Goal: Transaction & Acquisition: Purchase product/service

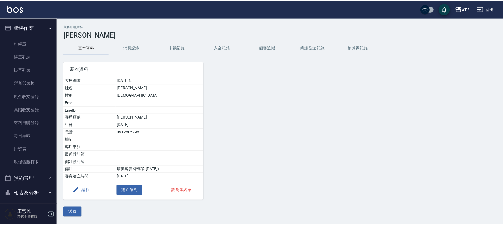
scroll to position [89, 0]
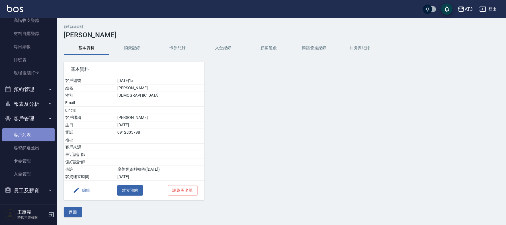
click at [29, 134] on link "客戶列表" at bounding box center [28, 135] width 52 height 13
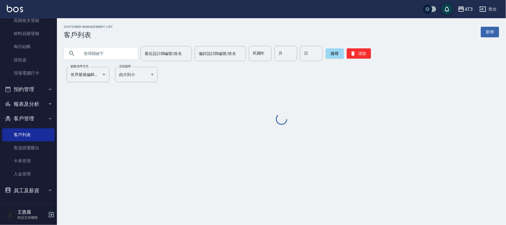
drag, startPoint x: 108, startPoint y: 55, endPoint x: 119, endPoint y: 55, distance: 10.5
click at [109, 55] on input "text" at bounding box center [107, 53] width 54 height 15
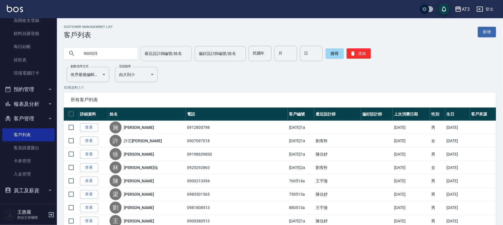
type input "900525"
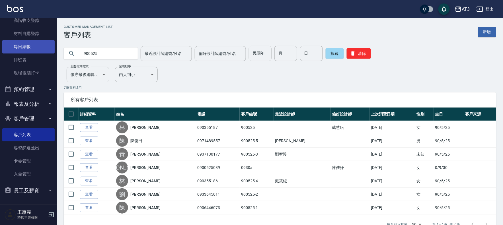
drag, startPoint x: 116, startPoint y: 53, endPoint x: 36, endPoint y: 42, distance: 80.9
click at [23, 47] on div "AT3 登出 櫃檯作業 打帳單 帳單列表 掛單列表 營業儀表板 現金收支登錄 高階收支登錄 材料自購登錄 每日結帳 排班表 現場電腦打卡 預約管理 預約管理 …" at bounding box center [251, 121] width 503 height 242
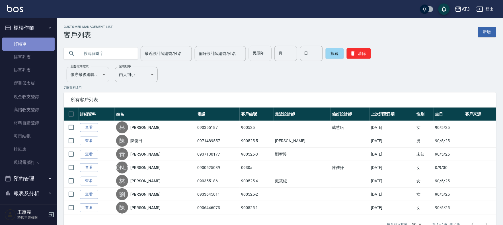
click at [42, 43] on link "打帳單" at bounding box center [28, 44] width 52 height 13
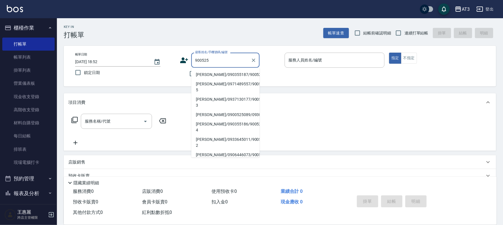
type input "900525"
click at [185, 56] on icon at bounding box center [184, 60] width 9 height 9
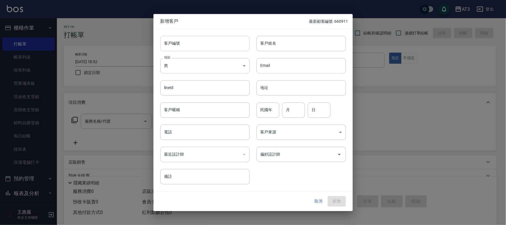
click at [196, 44] on input "客戶編號" at bounding box center [204, 43] width 89 height 15
type input "900525-6"
type input "[PERSON_NAME]"
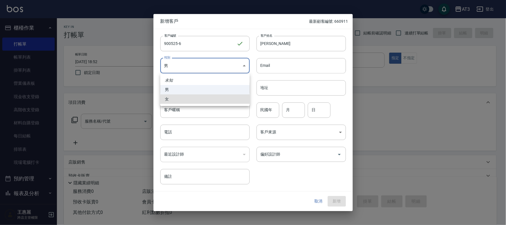
type input "[DEMOGRAPHIC_DATA]"
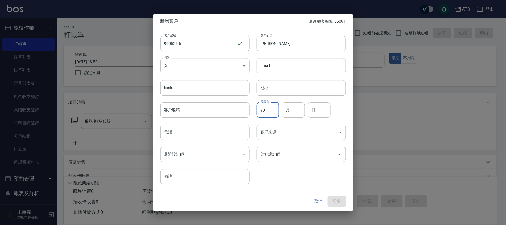
type input "90"
type input "05"
type input "25"
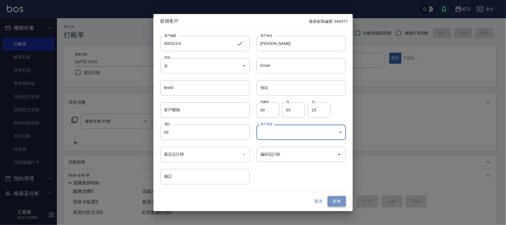
click at [331, 197] on button "新增" at bounding box center [337, 202] width 18 height 11
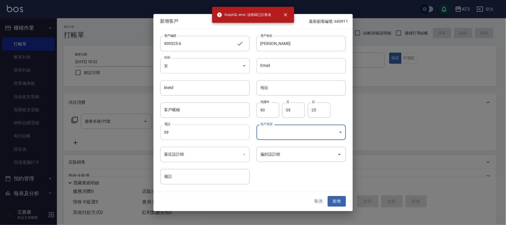
click at [185, 130] on input "09" at bounding box center [204, 132] width 89 height 15
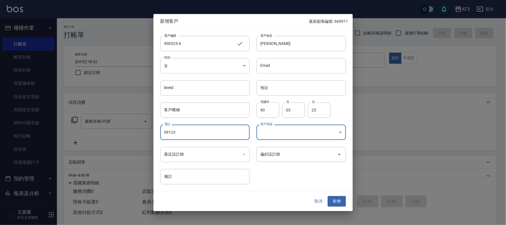
type input "09123"
click at [332, 198] on button "新增" at bounding box center [337, 202] width 18 height 11
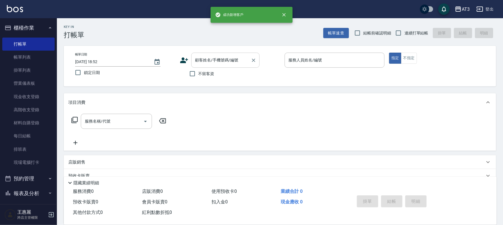
click at [227, 64] on input "顧客姓名/手機號碼/編號" at bounding box center [221, 60] width 55 height 10
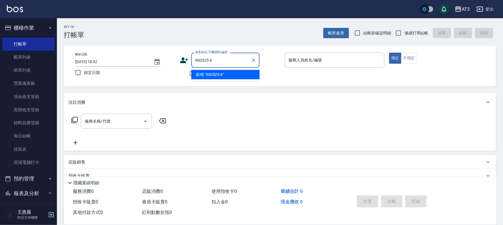
type input "900525-6"
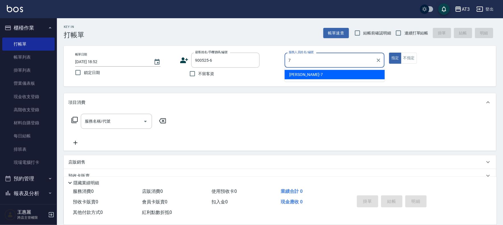
type input "7"
type button "true"
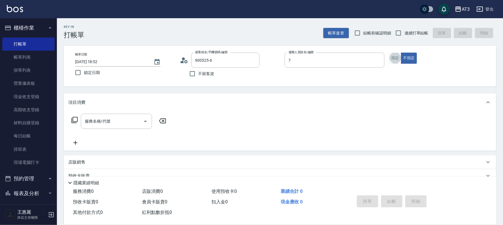
type input "[PERSON_NAME]/09123/900525-6"
type input "子晴-7"
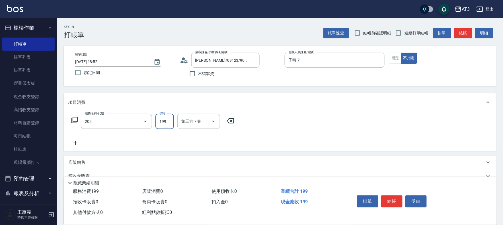
type input "不指定單剪(202)"
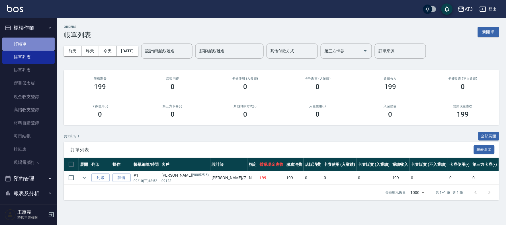
click at [34, 41] on link "打帳單" at bounding box center [28, 44] width 52 height 13
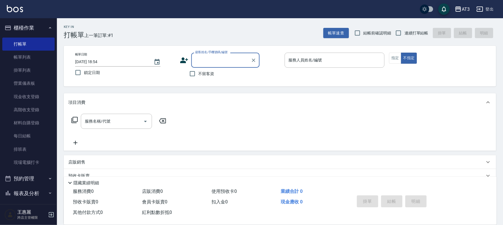
click at [184, 63] on icon at bounding box center [184, 61] width 8 height 6
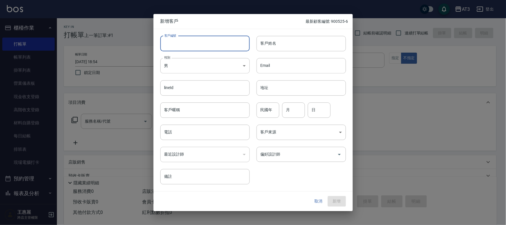
click at [201, 40] on input "客戶編號" at bounding box center [204, 43] width 89 height 15
drag, startPoint x: 215, startPoint y: 44, endPoint x: 109, endPoint y: 29, distance: 107.5
click at [109, 29] on div "新增客戶 最新顧客編號: 900525-6 客戶編號 [PERSON_NAME] ​ 客戶編號 客戶姓名 客戶姓名 性別 男 [DEMOGRAPHIC_DAT…" at bounding box center [253, 112] width 506 height 225
type input "[PERSON_NAME]"
click at [306, 46] on input "客戶姓名" at bounding box center [301, 43] width 89 height 15
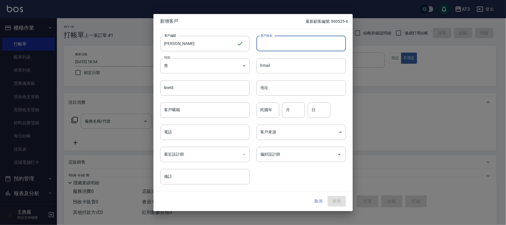
paste input "[PERSON_NAME]"
type input "[PERSON_NAME]"
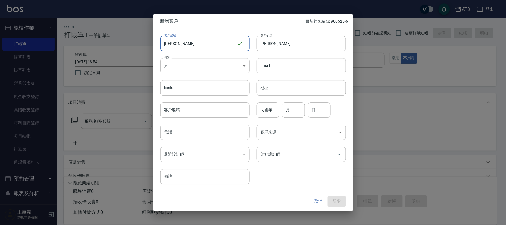
drag, startPoint x: 223, startPoint y: 42, endPoint x: 111, endPoint y: 29, distance: 113.2
click at [111, 29] on div "新增客戶 最新顧客編號: 900525-6 客戶編號 [PERSON_NAME] ​ 客戶編號 客戶姓名 [PERSON_NAME] 客戶姓名 性別 男 [D…" at bounding box center [253, 112] width 506 height 225
type input "630920"
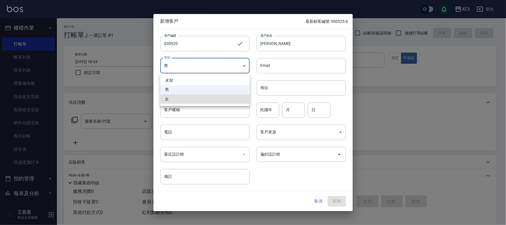
type input "[DEMOGRAPHIC_DATA]"
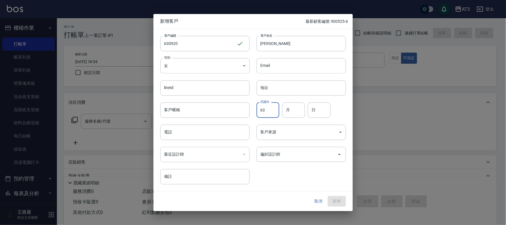
type input "63"
type input "09"
type input "20"
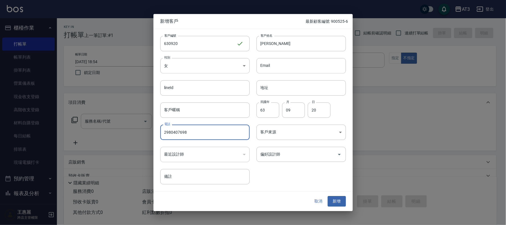
type input "2980407698"
click at [328, 197] on button "新增" at bounding box center [337, 202] width 18 height 11
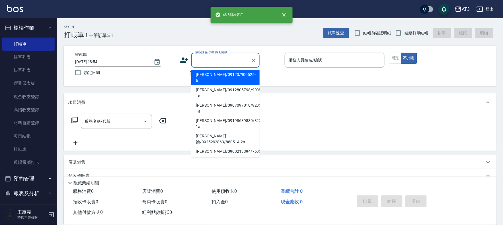
click at [221, 58] on input "顧客姓名/手機號碼/編號" at bounding box center [221, 60] width 55 height 10
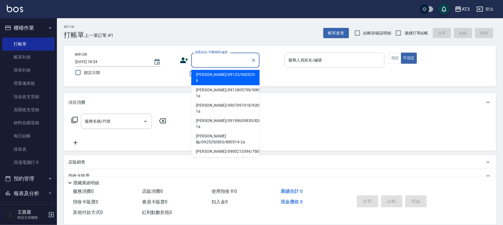
type input "9"
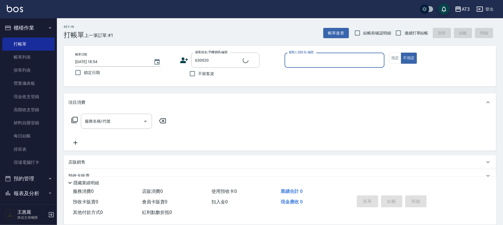
type input "[PERSON_NAME]/2980407698/630920"
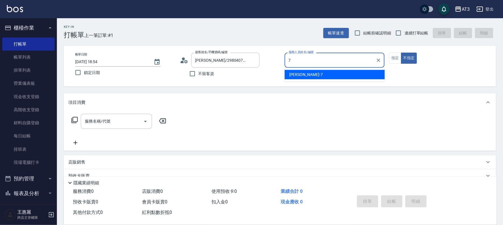
type input "子晴-7"
type button "false"
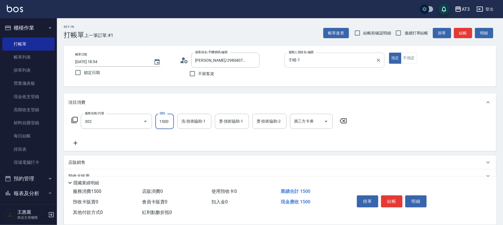
type input "設計燙髮(302)"
type input "2500"
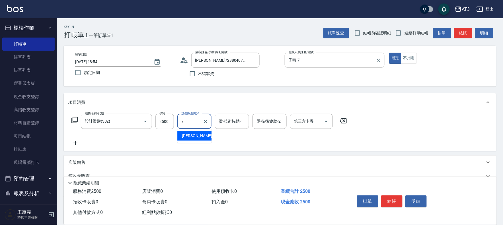
type input "7"
type input "子晴-7"
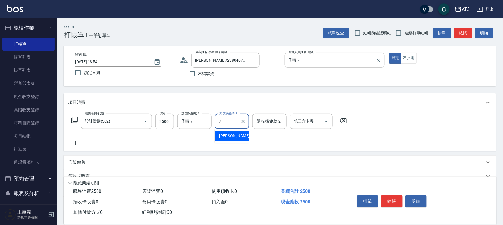
type input "子晴-7"
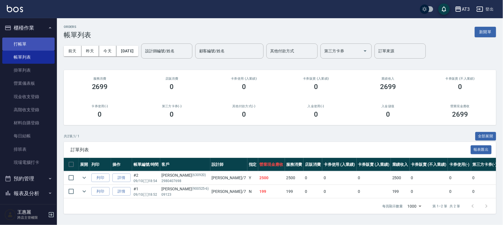
drag, startPoint x: 34, startPoint y: 41, endPoint x: 40, endPoint y: 42, distance: 6.7
click at [34, 41] on link "打帳單" at bounding box center [28, 44] width 52 height 13
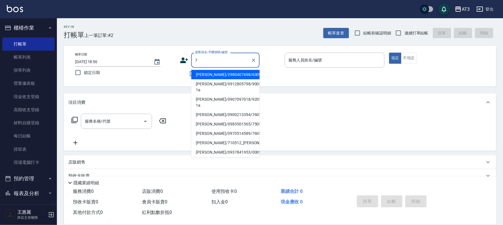
type input "[PERSON_NAME]/2980407698/630920"
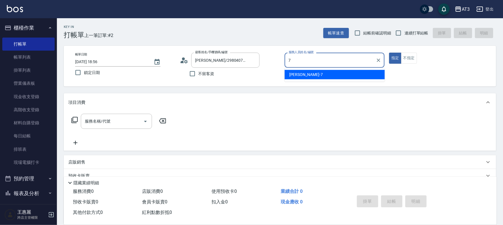
type input "子晴-7"
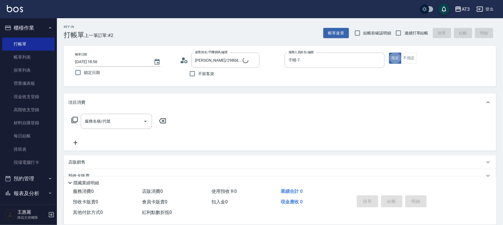
type button "true"
type input "7/7_7/7"
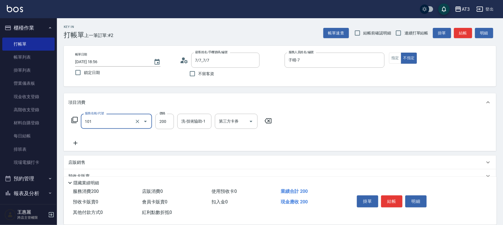
type input "洗髮(101)"
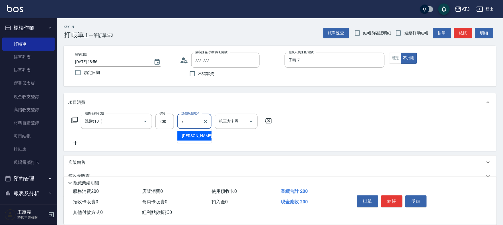
type input "子晴-7"
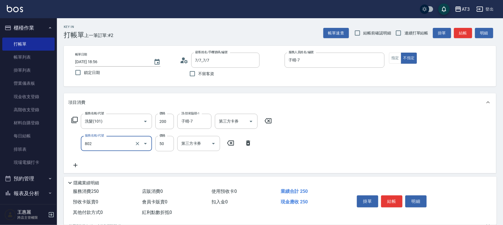
type input "802"
type input "10"
type input "潤絲/加精油(802)"
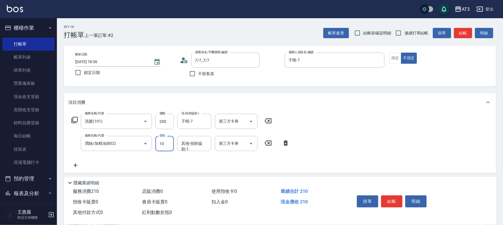
click at [169, 141] on input "10" at bounding box center [165, 143] width 19 height 15
type input "100"
type input "子晴-7"
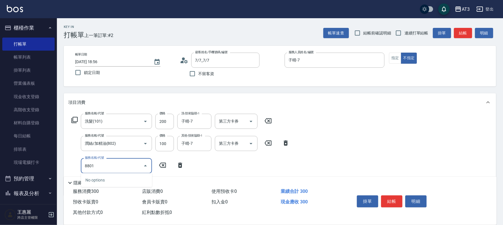
drag, startPoint x: 108, startPoint y: 170, endPoint x: 74, endPoint y: 149, distance: 39.9
click at [74, 149] on div "服務名稱/代號 洗髮(101) 服務名稱/代號 價格 200 價格 洗-技術協助-1 子晴-7 洗-技術協助-1 第三方卡券 第三方卡券 服務名稱/代號 潤絲…" at bounding box center [180, 152] width 225 height 77
type input "潤絲(801)"
type input "子晴-7"
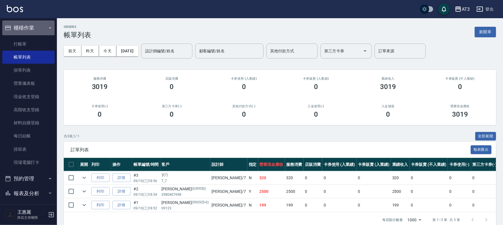
click at [45, 34] on button "櫃檯作業" at bounding box center [28, 28] width 52 height 15
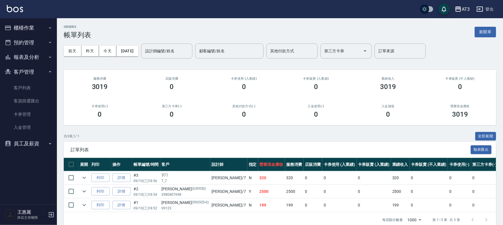
click at [42, 41] on ul "櫃檯作業 打帳單 帳單列表 掛單列表 營業儀表板 現金收支登錄 高階收支登錄 材料自購登錄 每日結帳 排班表 現場電腦打卡 預約管理 預約管理 單日預約紀錄 …" at bounding box center [28, 85] width 52 height 135
drag, startPoint x: 40, startPoint y: 14, endPoint x: 40, endPoint y: 23, distance: 9.4
click at [40, 21] on div "AT3 登出 櫃檯作業 打帳單 帳單列表 掛單列表 營業儀表板 現金收支登錄 高階收支登錄 材料自購登錄 每日結帳 排班表 現場電腦打卡 預約管理 預約管理 …" at bounding box center [251, 117] width 503 height 235
click at [39, 31] on button "櫃檯作業" at bounding box center [28, 28] width 52 height 15
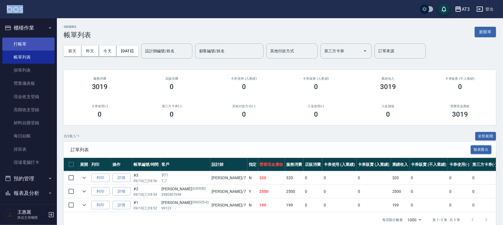
click at [41, 49] on link "打帳單" at bounding box center [28, 44] width 52 height 13
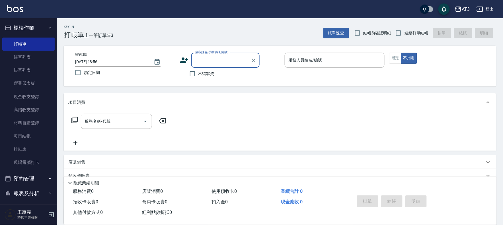
click at [155, 28] on div "Key In 打帳單 上一筆訂單:#3 帳單速查 結帳前確認明細 連續打單結帳 掛單 結帳 明細" at bounding box center [277, 28] width 440 height 21
